Goal: Task Accomplishment & Management: Use online tool/utility

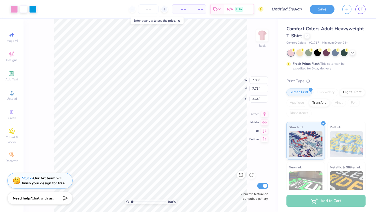
type input "3.42"
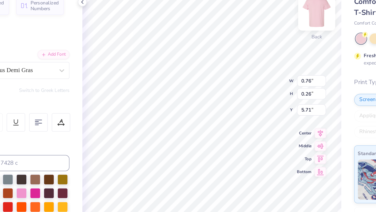
type textarea "2025"
type input "1.33"
type input "0.27"
type input "5.04"
type textarea "a"
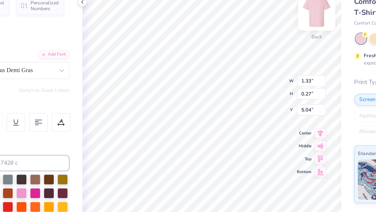
type textarea "ADPIBIZA"
type input "4.27"
type input "4.20"
type input "3.42"
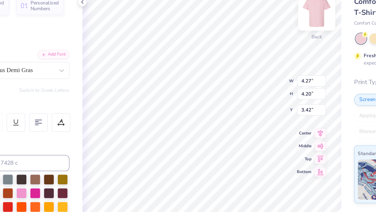
type input "1.60"
type input "0.26"
type input "5.12"
click at [221, 86] on div "100 % Back W 1.60 1.60 " H 0.26 0.26 " Y 5.12 5.12 " Center Middle Top Bottom S…" at bounding box center [194, 115] width 168 height 193
type input "1.60"
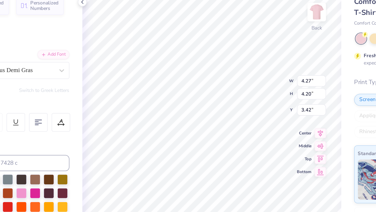
type input "0.26"
type input "5.12"
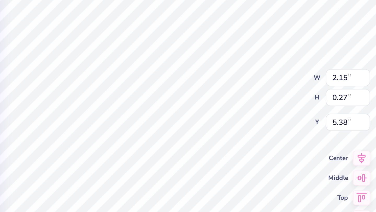
click at [221, 86] on div "100 % Back W 2.15 2.15 " H 0.27 0.27 " Y 5.38 5.38 " Center Middle Top Bottom S…" at bounding box center [194, 115] width 168 height 193
type input "5.44"
click at [223, 83] on div "100 % Back W 2.15 2.15 " H 0.27 0.27 " Y 5.44 5.44 " Center Middle Top Bottom S…" at bounding box center [194, 115] width 168 height 193
click at [222, 77] on div "100 % Back W 2.15 2.15 " H 0.27 0.27 " Y 5.44 5.44 " Center Middle Top Bottom S…" at bounding box center [194, 115] width 168 height 193
type input "4.27"
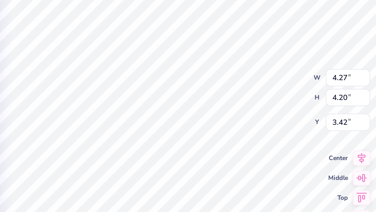
type input "4.20"
type input "3.42"
type input "0.75"
type input "0.27"
type input "5.71"
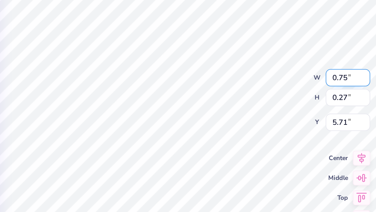
click at [220, 81] on div "100 % Back W 0.75 0.75 " H 0.27 0.27 " Y 5.71 5.71 " Center Middle Top Bottom S…" at bounding box center [194, 115] width 168 height 193
type input "5.18"
type input "5.97"
type input "2.15"
type input "5.44"
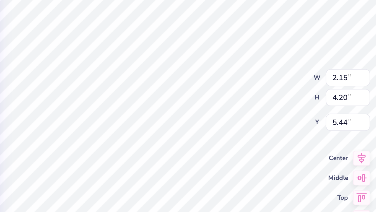
type input "4.27"
type input "4.20"
type input "3.42"
type input "2.15"
type input "0.27"
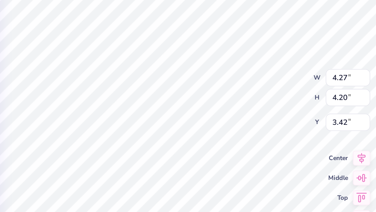
type input "5.70"
click at [221, 77] on div "100 % Back W 2.15 2.15 " H 0.27 0.27 " Y 5.70 5.70 " Center Middle Top Bottom S…" at bounding box center [194, 115] width 168 height 193
click at [220, 83] on div "100 % Back W 2.15 2.15 " H 0.27 0.27 " Y 5.70 5.70 " Center Middle Top Bottom S…" at bounding box center [194, 115] width 168 height 193
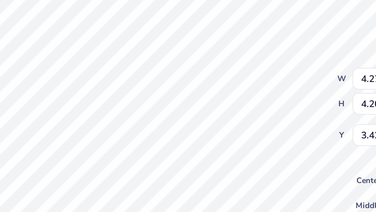
type input "4.27"
type input "4.20"
type input "3.42"
type input "1.60"
type input "0.26"
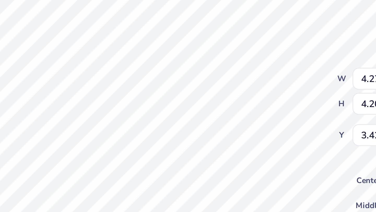
type input "5.18"
type input "4.27"
type input "4.20"
type input "3.42"
type input "0.75"
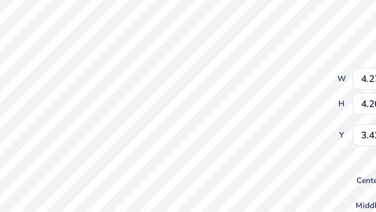
type input "0.27"
type input "5.71"
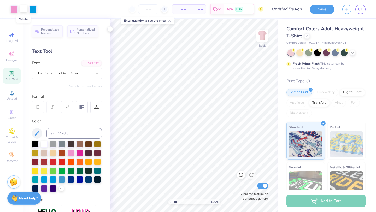
click at [23, 9] on div at bounding box center [23, 8] width 7 height 7
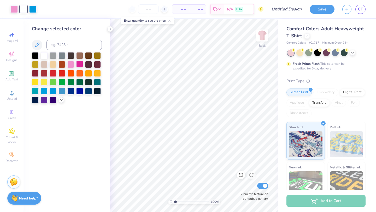
click at [80, 65] on div at bounding box center [79, 64] width 7 height 7
click at [45, 57] on div at bounding box center [44, 55] width 7 height 7
click at [111, 29] on icon at bounding box center [110, 29] width 4 height 4
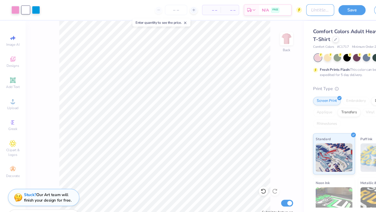
click at [285, 13] on input "Design Title" at bounding box center [293, 9] width 26 height 10
type input "ADPIBIZA DATE PARTY"
click at [320, 9] on button "Save" at bounding box center [321, 8] width 25 height 9
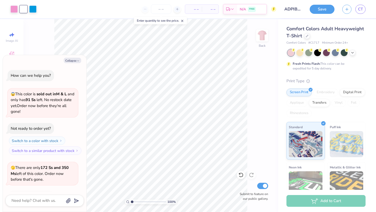
type textarea "x"
